Goal: Use online tool/utility: Utilize a website feature to perform a specific function

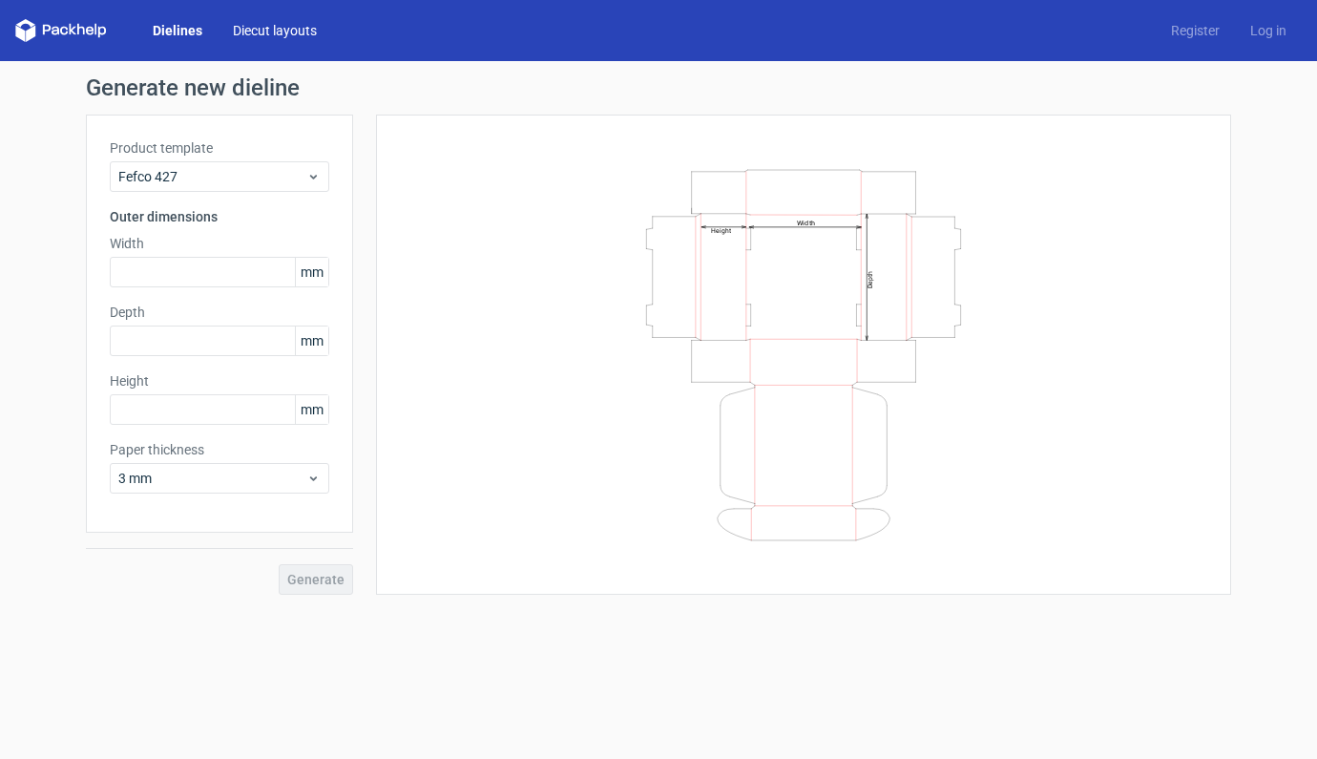
click at [290, 33] on link "Diecut layouts" at bounding box center [275, 30] width 115 height 19
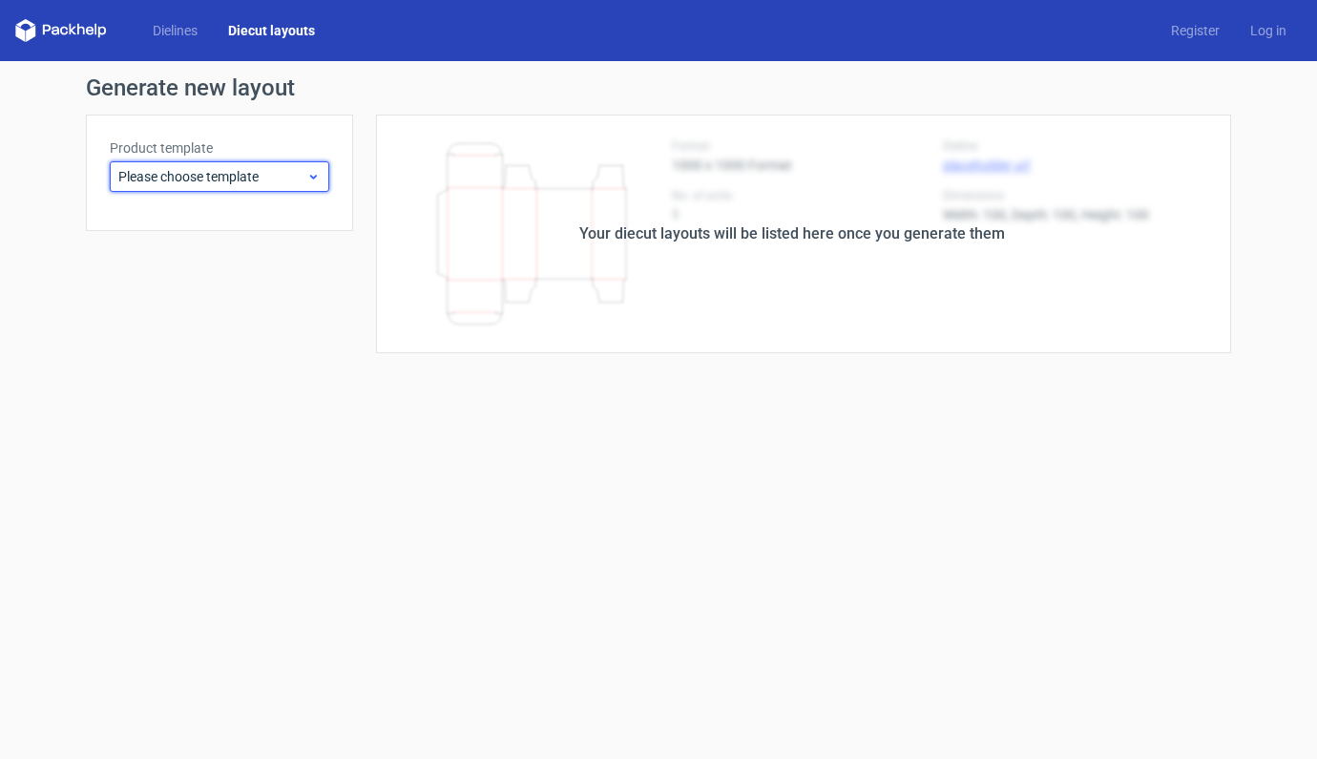
click at [278, 182] on span "Please choose template" at bounding box center [212, 176] width 188 height 19
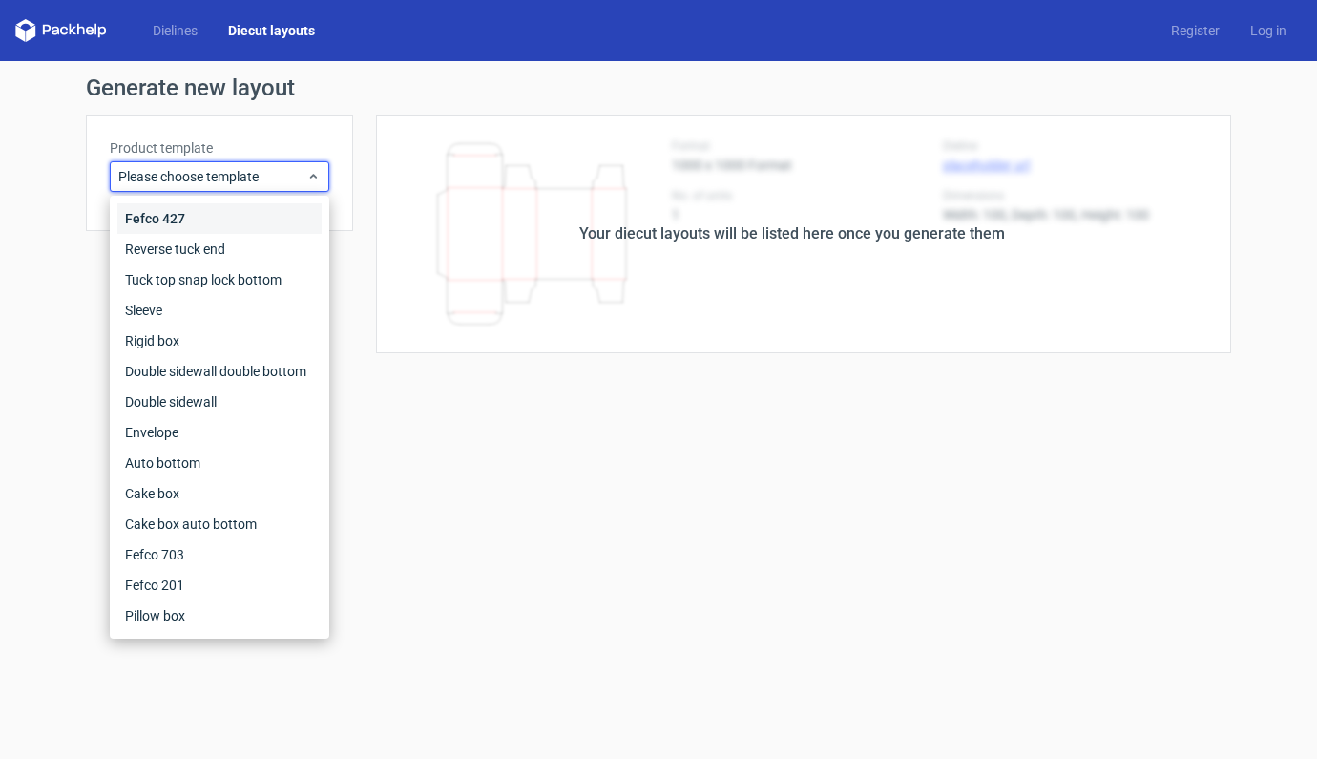
click at [175, 220] on div "Fefco 427" at bounding box center [219, 218] width 204 height 31
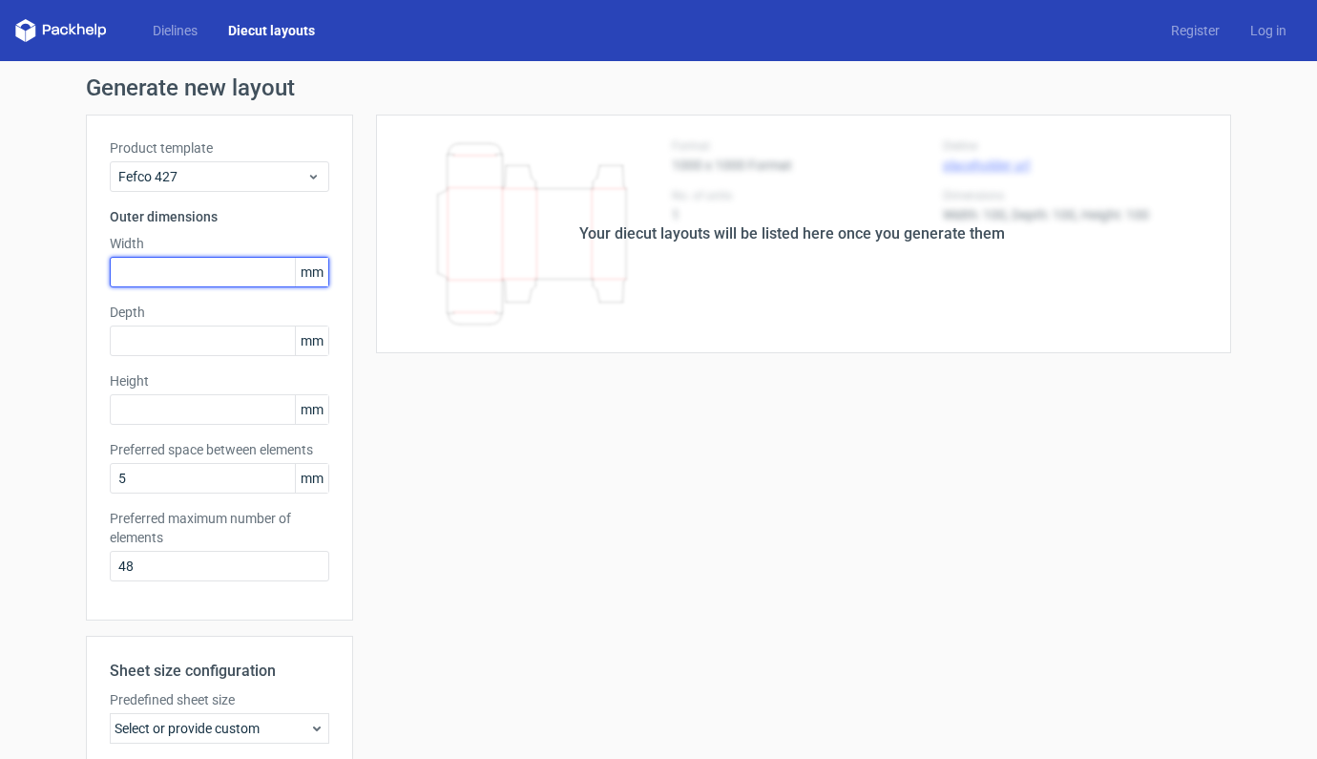
click at [182, 278] on input "text" at bounding box center [220, 272] width 220 height 31
type input "255"
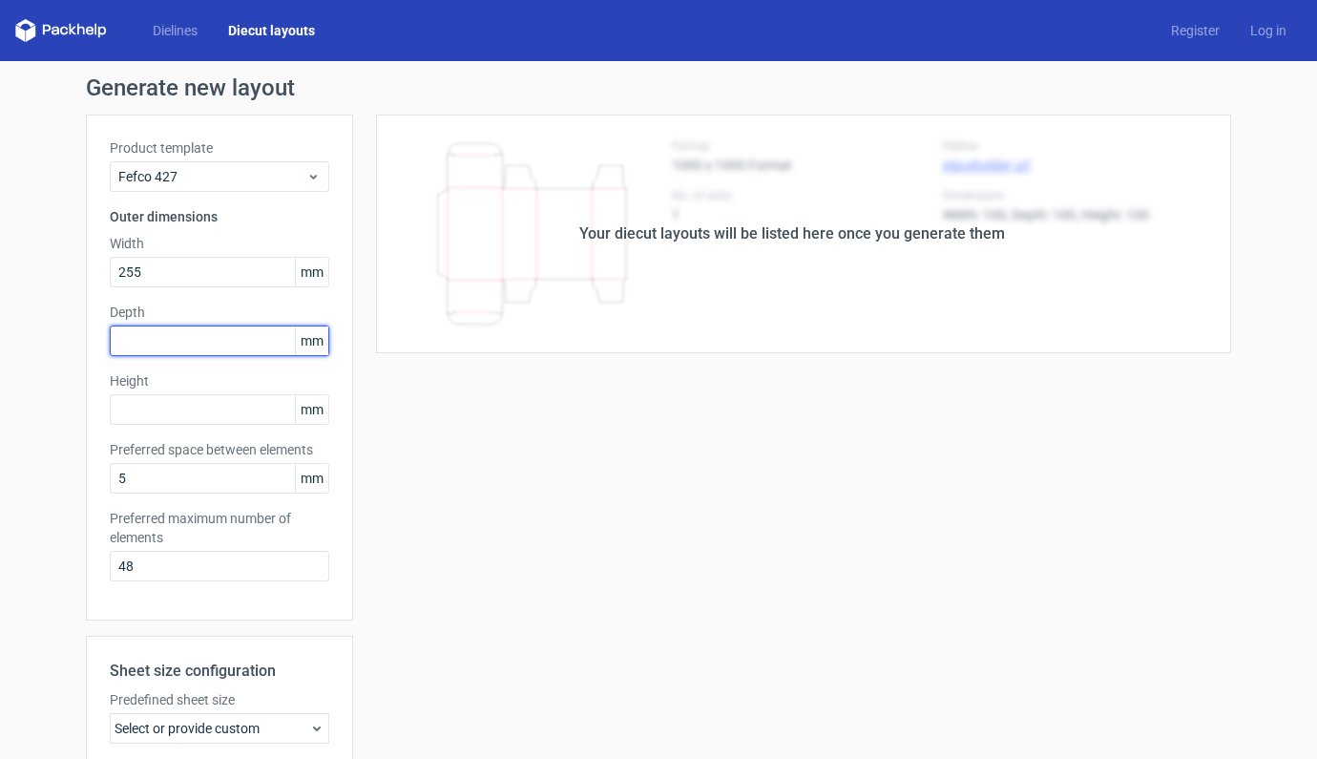
click at [187, 343] on input "text" at bounding box center [220, 341] width 220 height 31
type input "155"
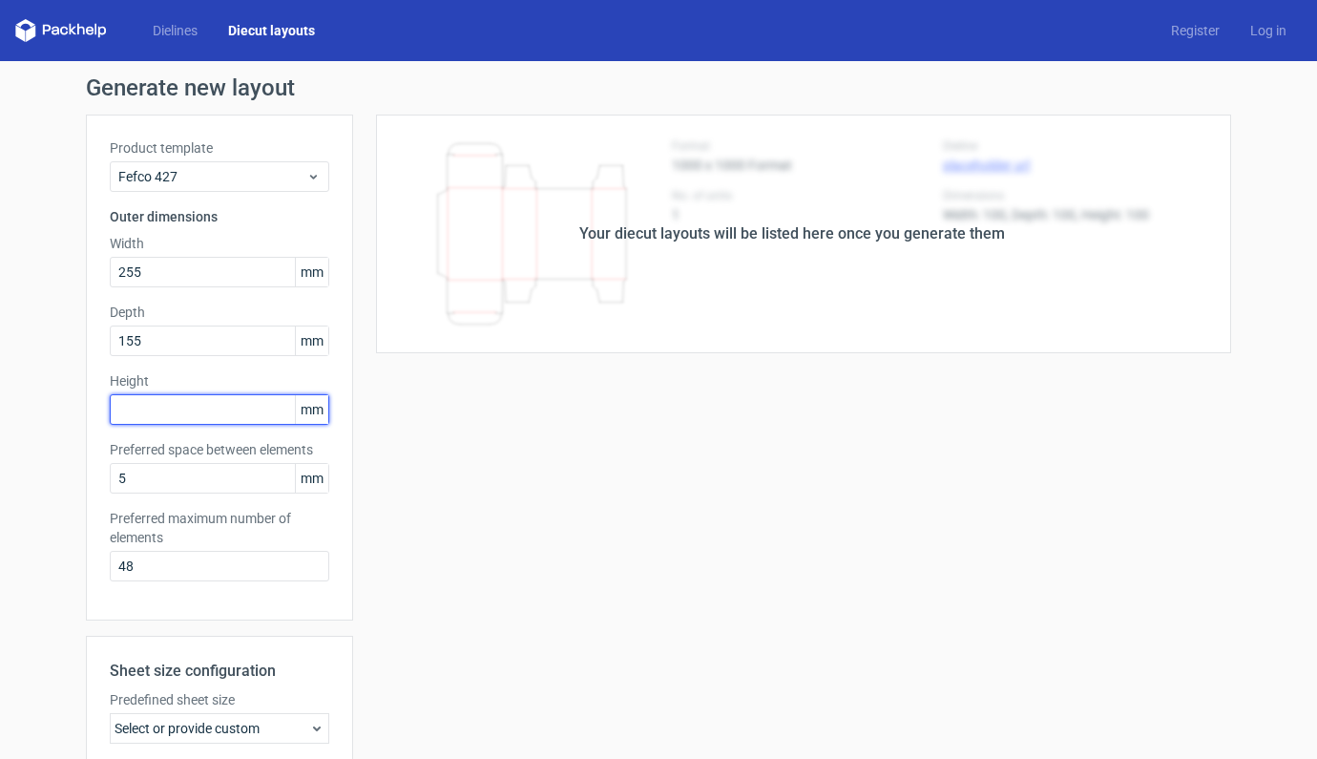
click at [207, 411] on input "text" at bounding box center [220, 409] width 220 height 31
type input "155"
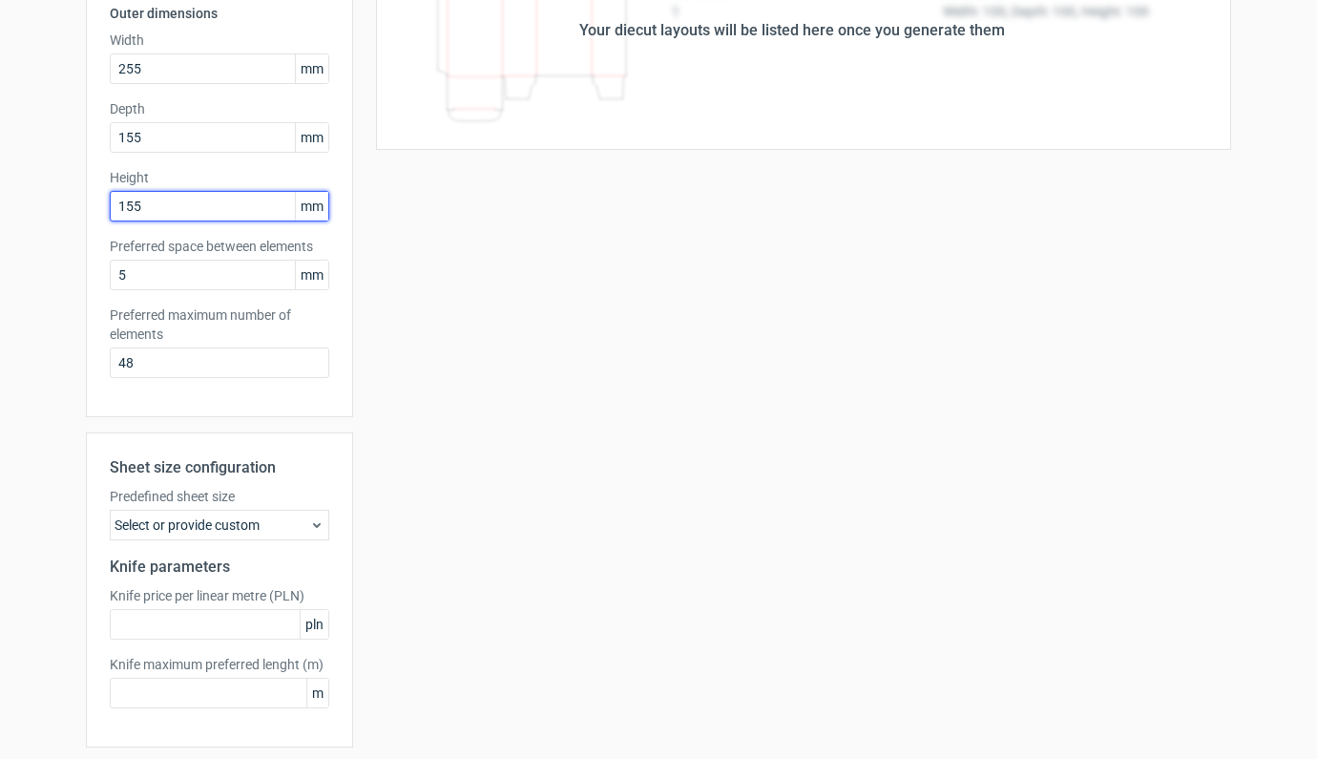
scroll to position [269, 0]
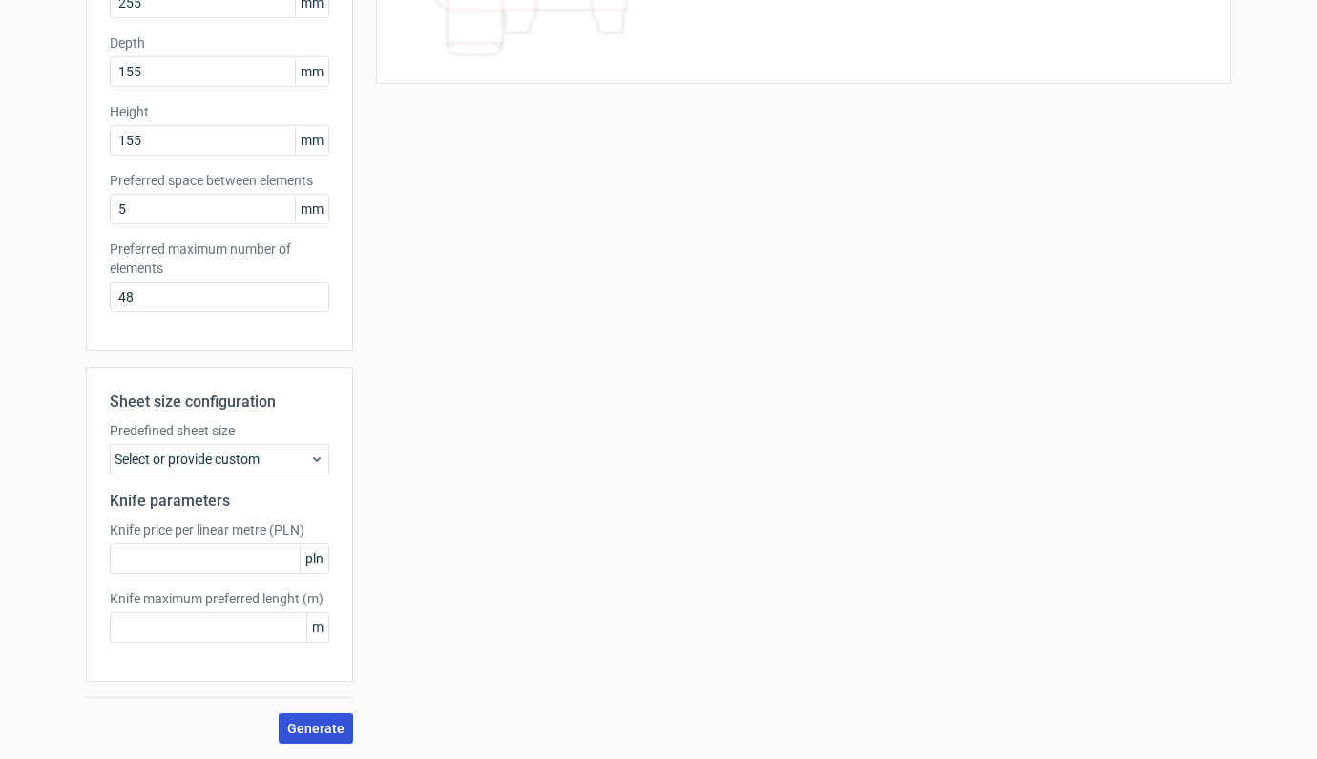
click at [303, 722] on span "Generate" at bounding box center [315, 728] width 57 height 13
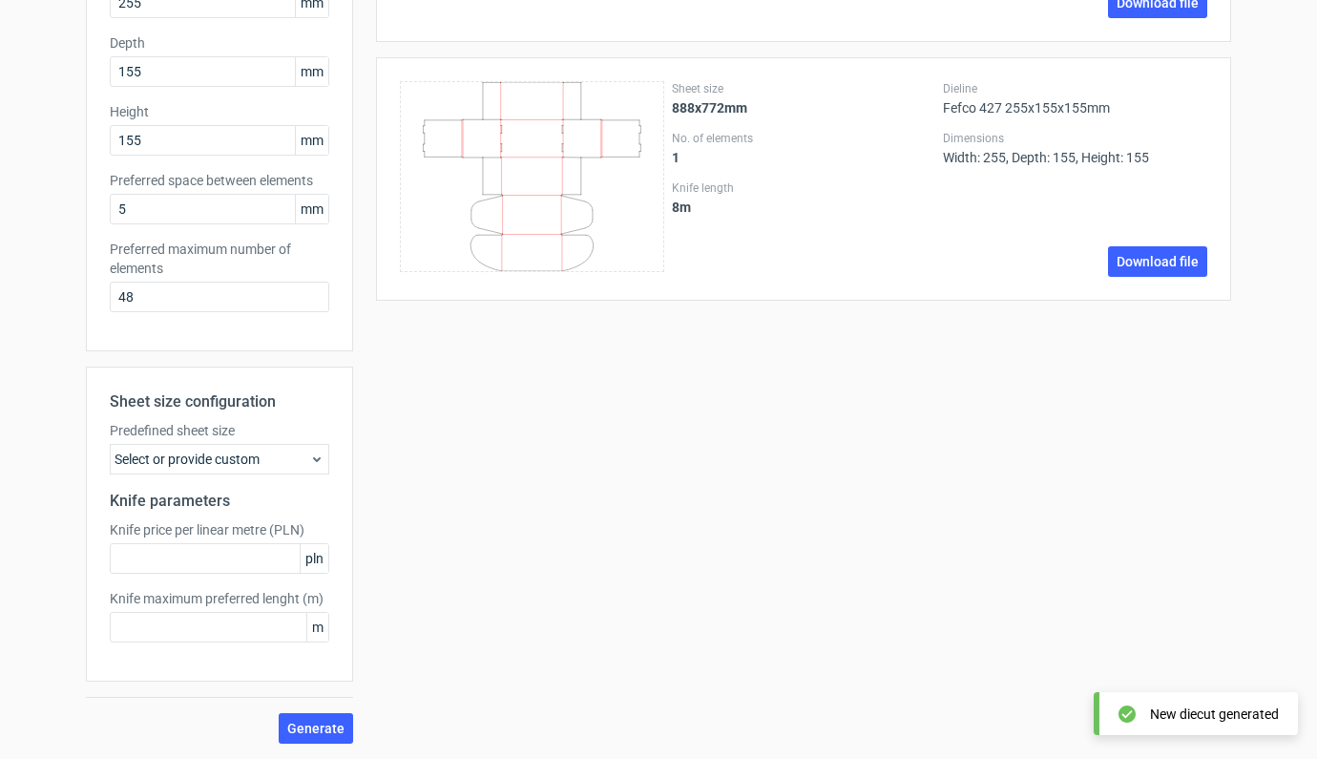
scroll to position [0, 0]
